Goal: Task Accomplishment & Management: Manage account settings

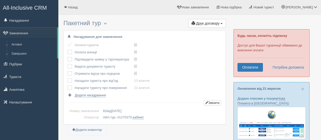
scroll to position [454, 0]
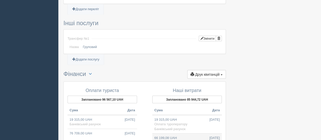
click at [195, 133] on td "66 199,08 UAH 22.09.2025 Оплата туроператору Банківський рахунок" at bounding box center [187, 142] width 70 height 18
type input "66199.08"
type input "49.35"
select select "1423"
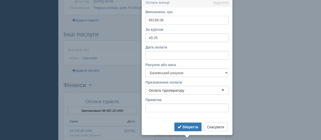
scroll to position [441, 0]
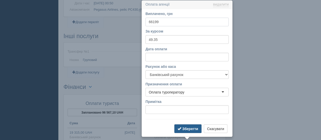
type input "66199"
click at [187, 130] on button "Зберегти" at bounding box center [187, 128] width 27 height 9
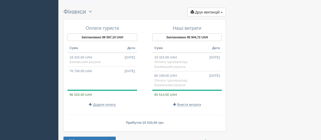
scroll to position [524, 0]
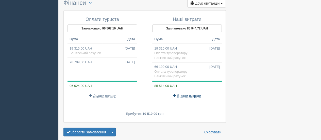
click at [193, 94] on span "Внести витрати" at bounding box center [189, 96] width 24 height 4
select select
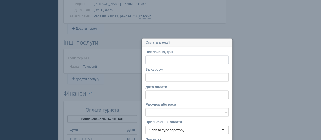
scroll to position [472, 0]
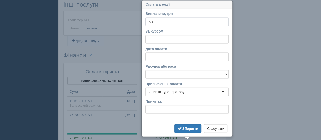
type input "631"
click at [172, 37] on input "За курсом" at bounding box center [186, 39] width 83 height 9
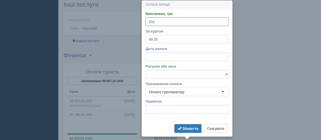
type input "49.35"
click at [185, 76] on select "Банківський рахунок Готівкова [PERSON_NAME]" at bounding box center [186, 74] width 83 height 9
select select "1423"
click at [145, 70] on select "Банківський рахунок Готівкова [PERSON_NAME]" at bounding box center [186, 74] width 83 height 9
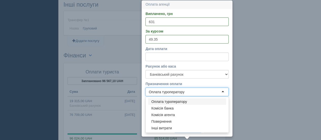
click at [211, 94] on div "Оплата туроператору" at bounding box center [186, 91] width 83 height 9
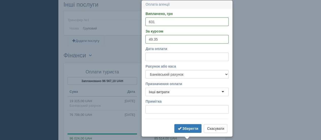
click at [156, 104] on div "Примітка" at bounding box center [186, 105] width 83 height 15
click at [158, 109] on input "Примітка" at bounding box center [186, 109] width 83 height 9
type input "налог"
click at [194, 127] on b "Зберегти" at bounding box center [190, 128] width 16 height 4
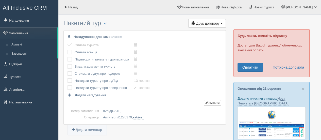
scroll to position [557, 0]
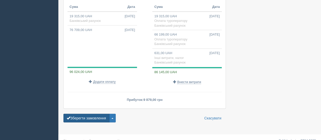
click at [95, 114] on button "Зберегти замовлення" at bounding box center [86, 118] width 46 height 9
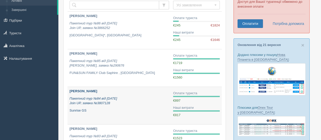
scroll to position [51, 0]
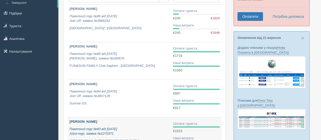
click at [110, 122] on p "[PERSON_NAME]" at bounding box center [119, 121] width 99 height 5
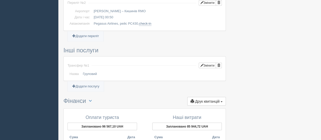
scroll to position [558, 0]
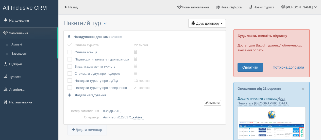
scroll to position [520, 0]
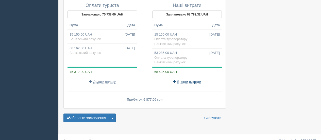
click at [185, 80] on span "Внести витрати" at bounding box center [189, 82] width 24 height 4
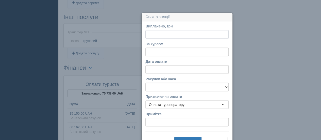
scroll to position [453, 0]
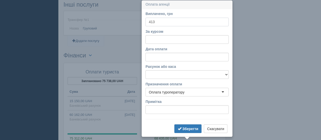
type input "413"
click at [186, 71] on select "Банківський рахунок Готівкова [PERSON_NAME]" at bounding box center [186, 74] width 83 height 9
select select "1423"
click at [145, 70] on select "Банківський рахунок Готівкова [PERSON_NAME]" at bounding box center [186, 74] width 83 height 9
click at [171, 38] on input "За курсом" at bounding box center [186, 39] width 83 height 9
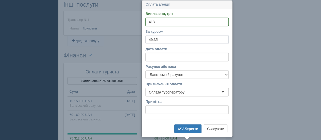
type input "49.35"
click at [187, 108] on input "Примітка" at bounding box center [186, 109] width 83 height 9
type input "налог"
click at [193, 92] on div "Оплата туроператору" at bounding box center [186, 92] width 83 height 9
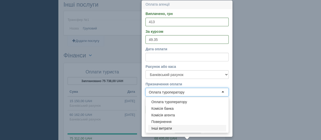
click at [176, 127] on button "Зберегти" at bounding box center [187, 128] width 27 height 9
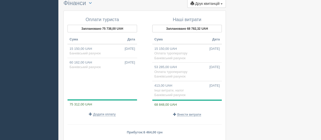
scroll to position [508, 0]
